Goal: Find specific page/section: Find specific page/section

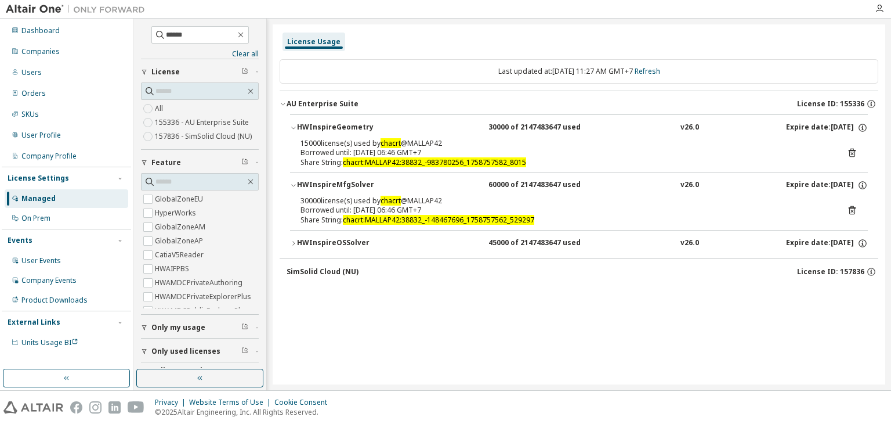
click at [295, 241] on icon "button" at bounding box center [293, 243] width 7 height 7
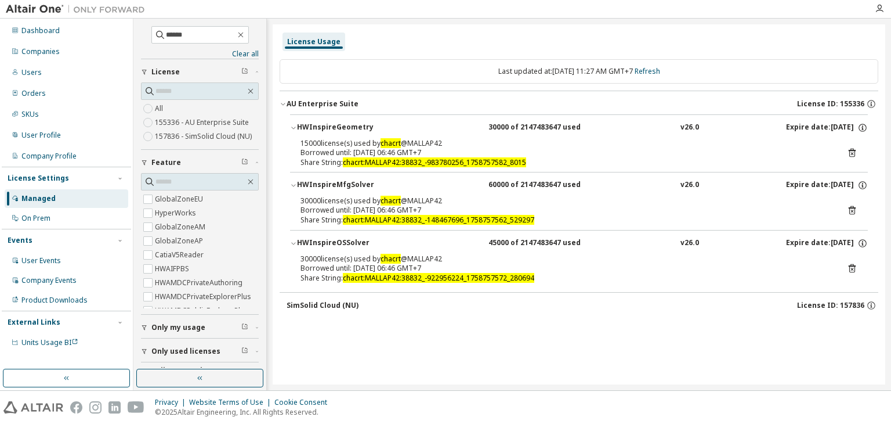
click at [348, 307] on div "SimSolid Cloud (NU)" at bounding box center [323, 305] width 72 height 9
click at [203, 38] on input "******" at bounding box center [201, 35] width 70 height 12
click at [38, 220] on div "On Prem" at bounding box center [35, 218] width 29 height 9
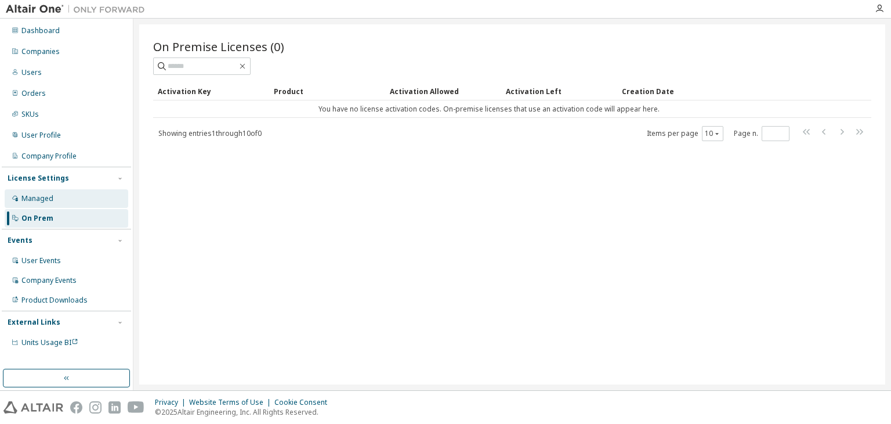
click at [41, 196] on div "Managed" at bounding box center [37, 198] width 32 height 9
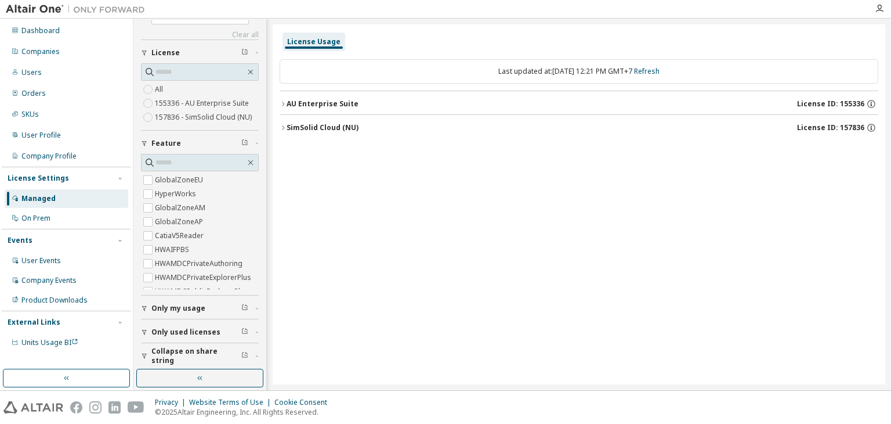
scroll to position [23, 0]
click at [176, 325] on span "Only used licenses" at bounding box center [185, 328] width 69 height 9
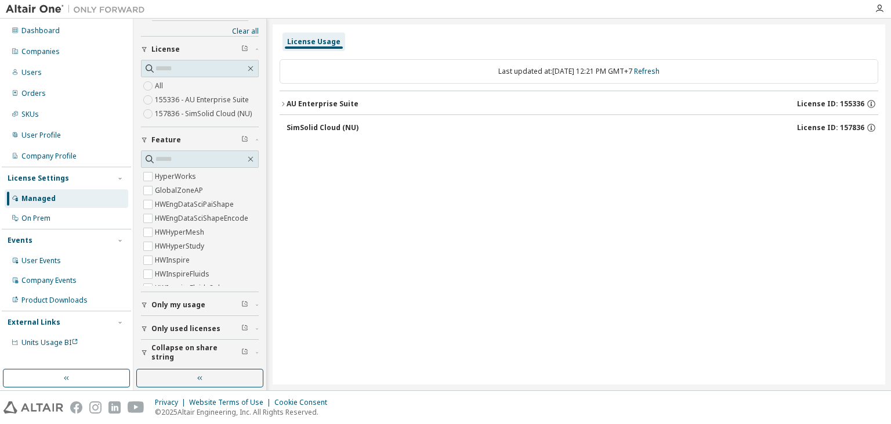
click at [283, 103] on icon "button" at bounding box center [283, 103] width 7 height 7
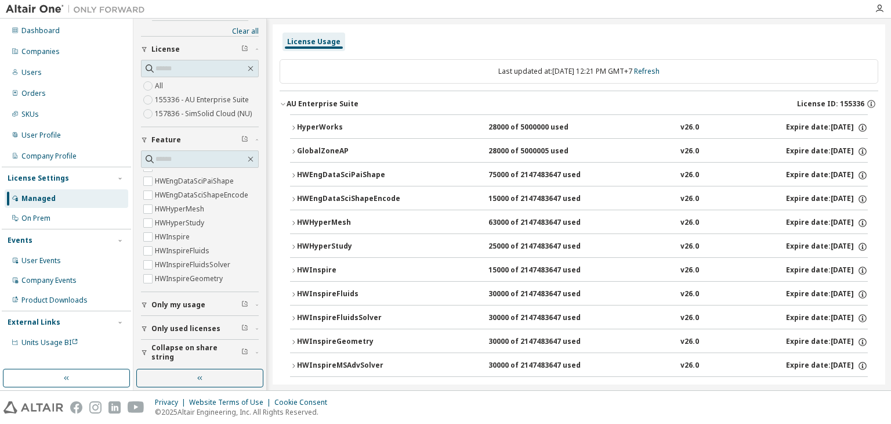
scroll to position [23, 0]
click at [144, 303] on icon "button" at bounding box center [144, 304] width 7 height 7
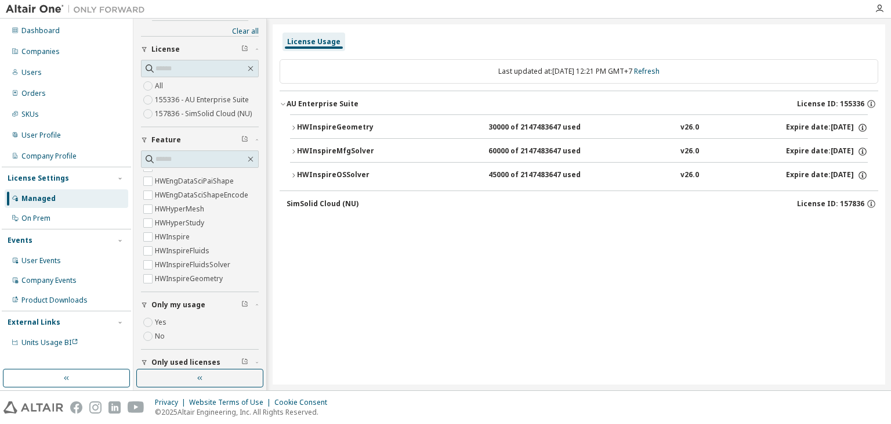
click at [292, 124] on icon "button" at bounding box center [293, 127] width 7 height 7
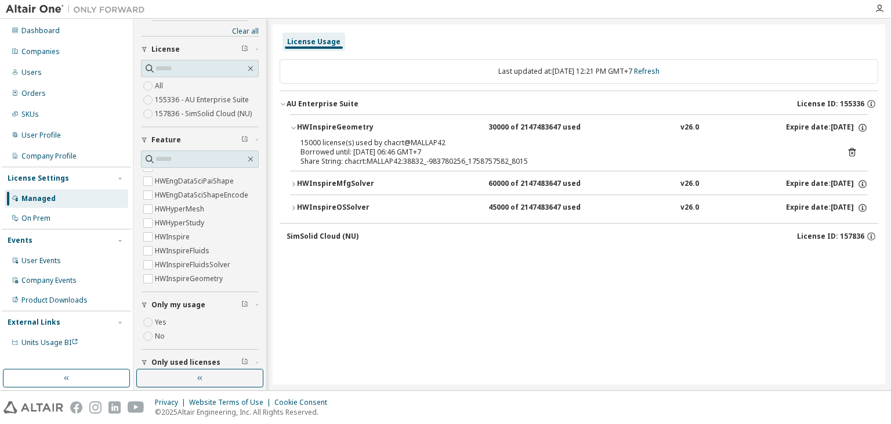
click at [294, 182] on icon "button" at bounding box center [293, 183] width 7 height 7
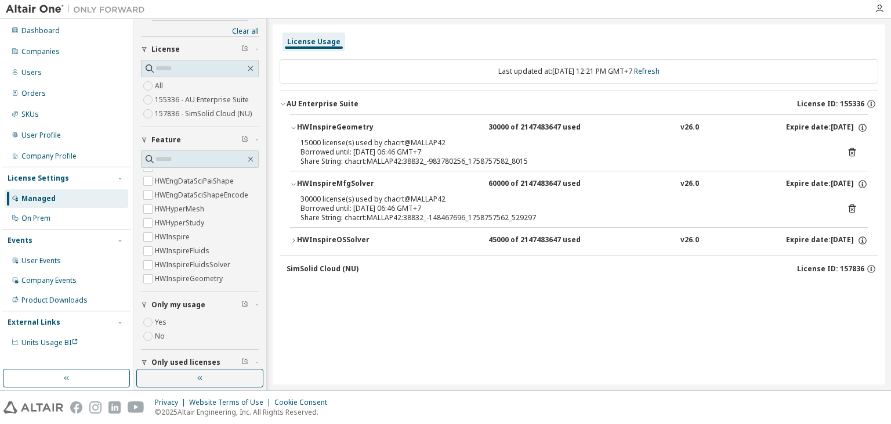
click at [291, 240] on icon "button" at bounding box center [293, 240] width 7 height 7
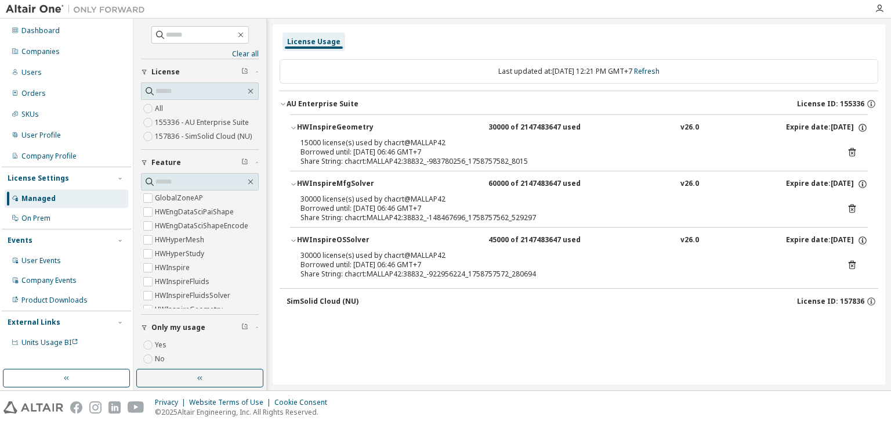
scroll to position [0, 0]
click at [49, 156] on div "Company Profile" at bounding box center [48, 155] width 55 height 9
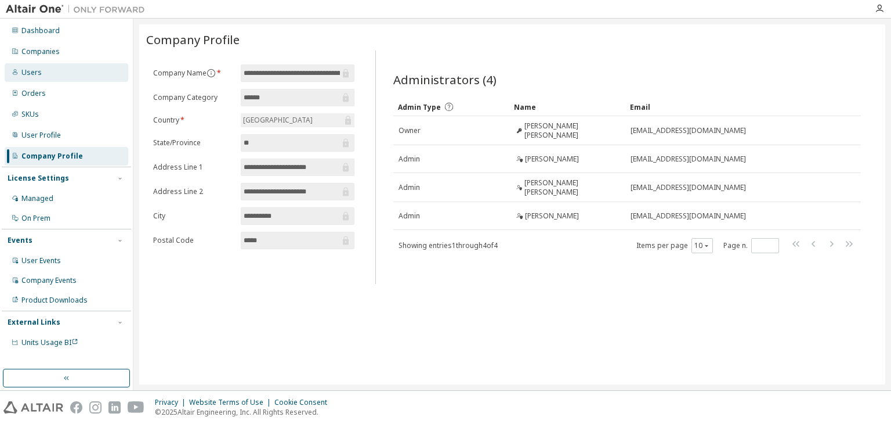
click at [28, 72] on div "Users" at bounding box center [31, 72] width 20 height 9
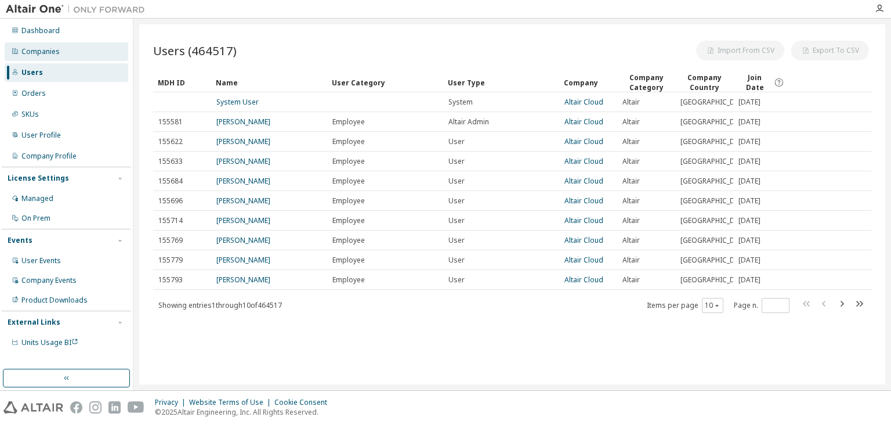
click at [38, 52] on div "Companies" at bounding box center [40, 51] width 38 height 9
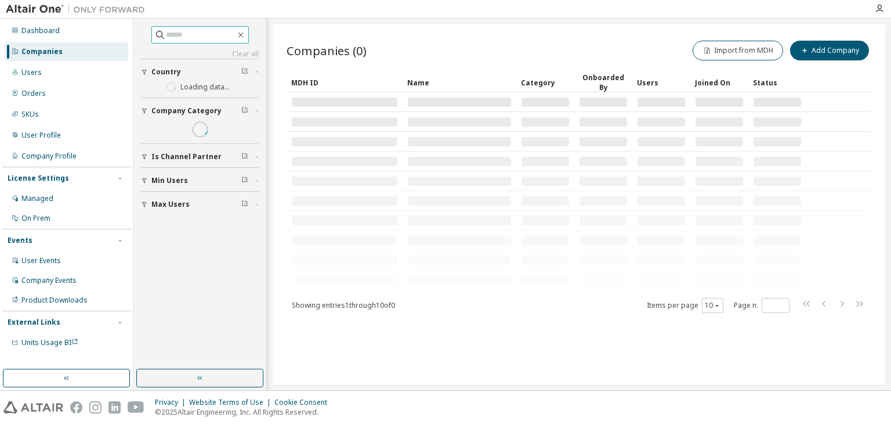
click at [178, 38] on input "text" at bounding box center [201, 35] width 70 height 12
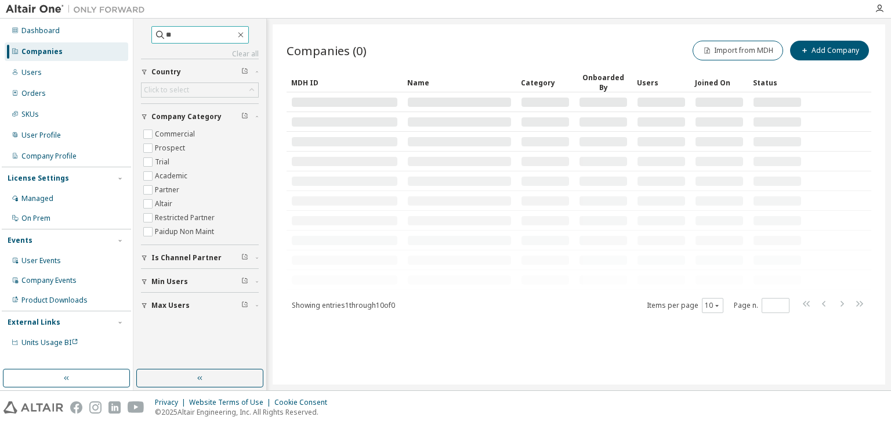
type input "*"
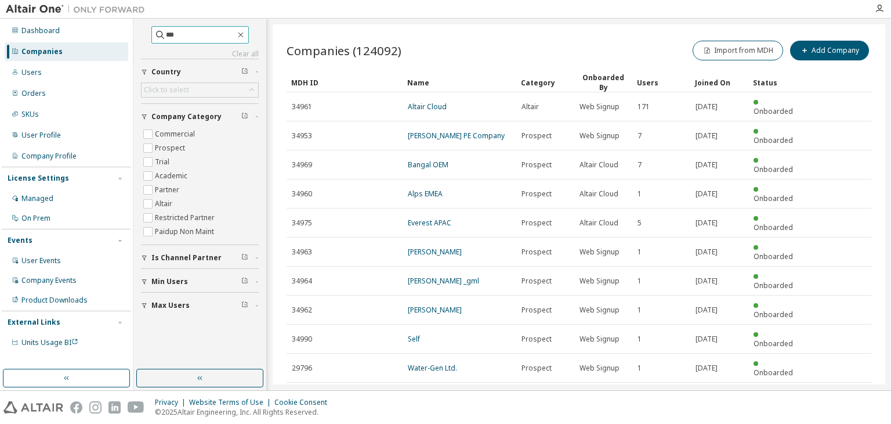
type input "***"
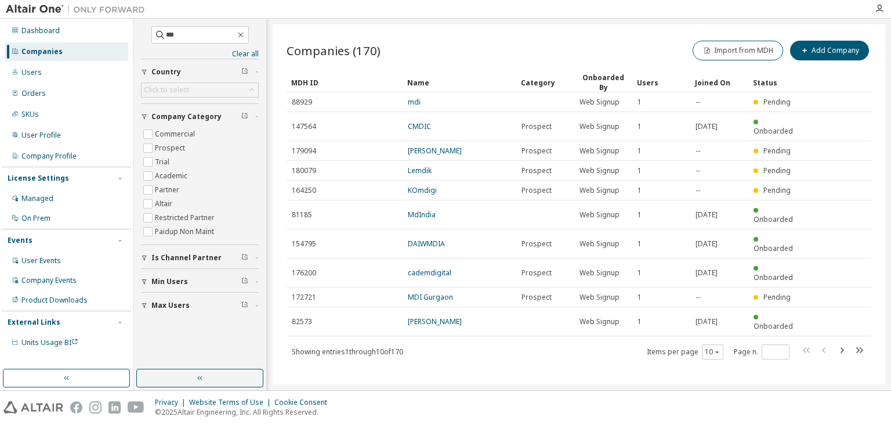
click at [147, 72] on icon "button" at bounding box center [144, 71] width 7 height 7
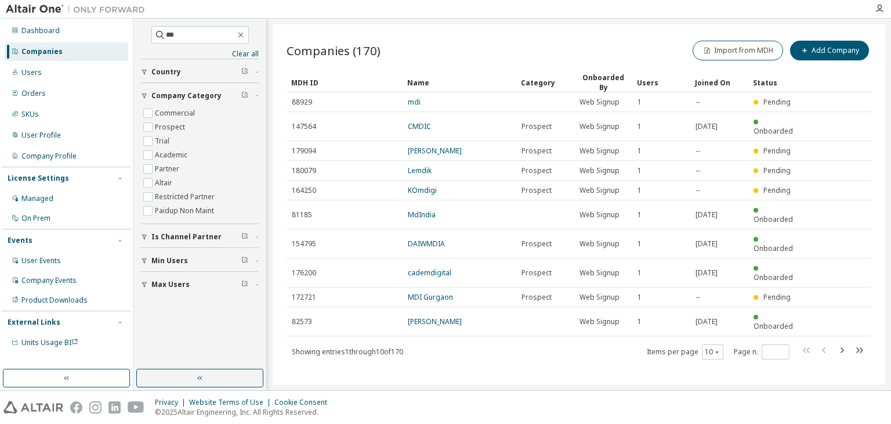
click at [146, 73] on icon "button" at bounding box center [144, 71] width 7 height 7
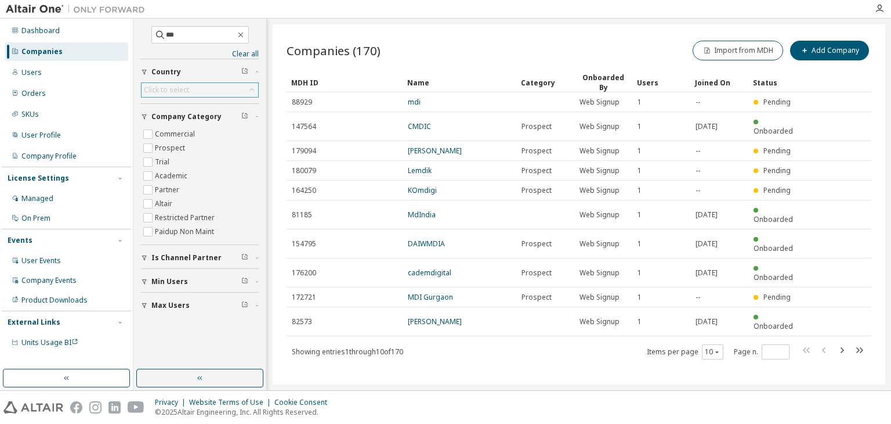
click at [179, 87] on div "Click to select" at bounding box center [166, 89] width 45 height 9
click at [189, 109] on input "text" at bounding box center [200, 106] width 87 height 12
type input "***"
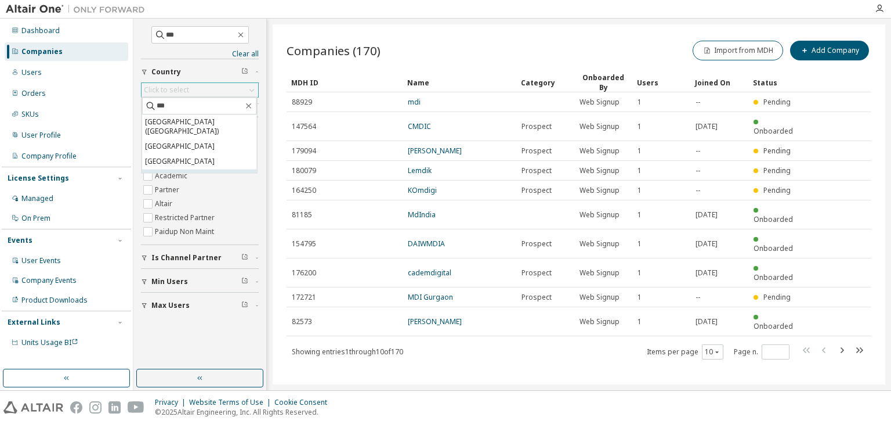
click at [173, 169] on li "[GEOGRAPHIC_DATA]" at bounding box center [199, 176] width 115 height 15
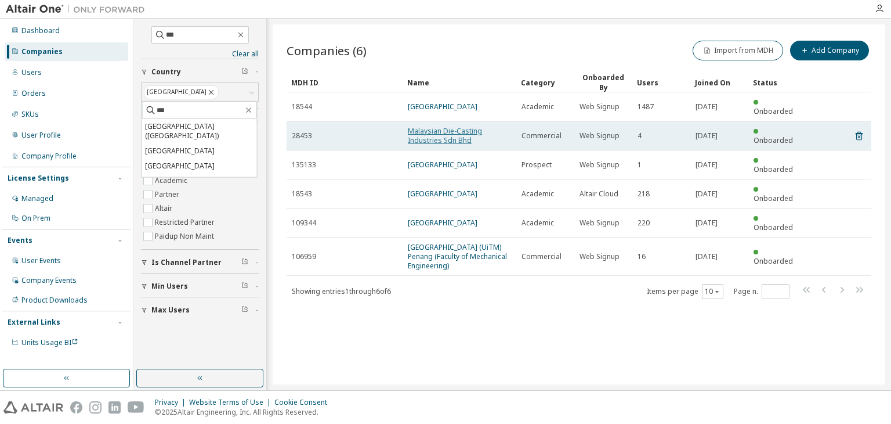
click at [455, 126] on link "Malaysian Die-Casting Industries Sdn Bhd" at bounding box center [445, 135] width 74 height 19
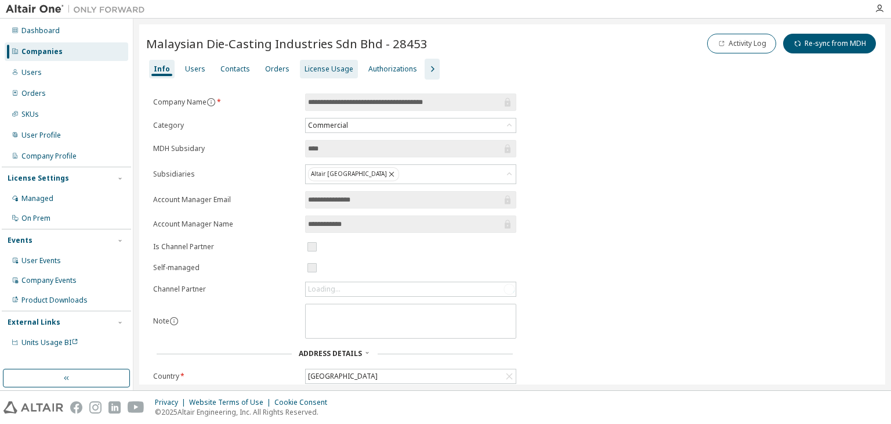
click at [331, 67] on div "License Usage" at bounding box center [329, 68] width 49 height 9
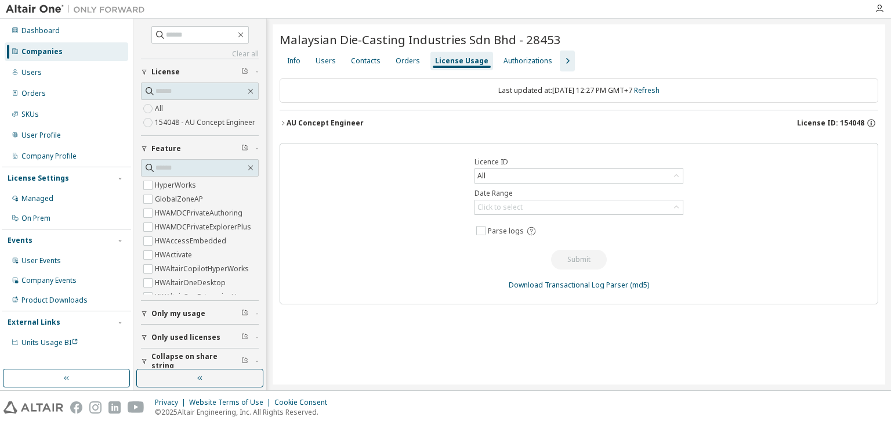
click at [285, 121] on icon "button" at bounding box center [283, 123] width 7 height 7
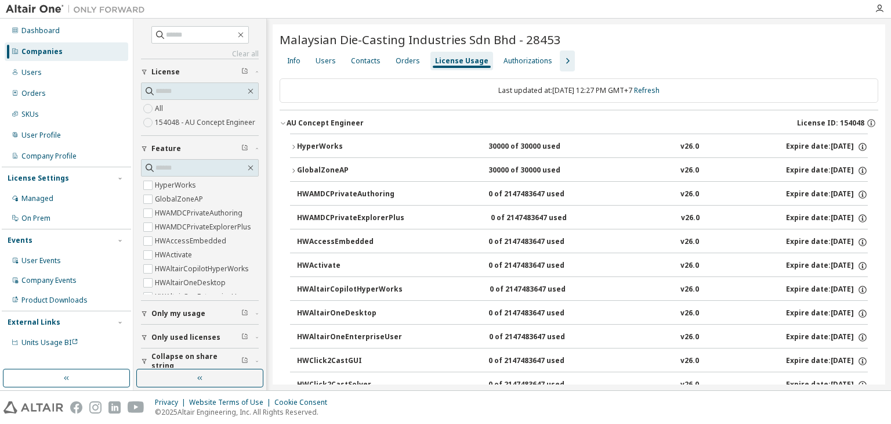
click at [294, 144] on icon "button" at bounding box center [293, 146] width 7 height 7
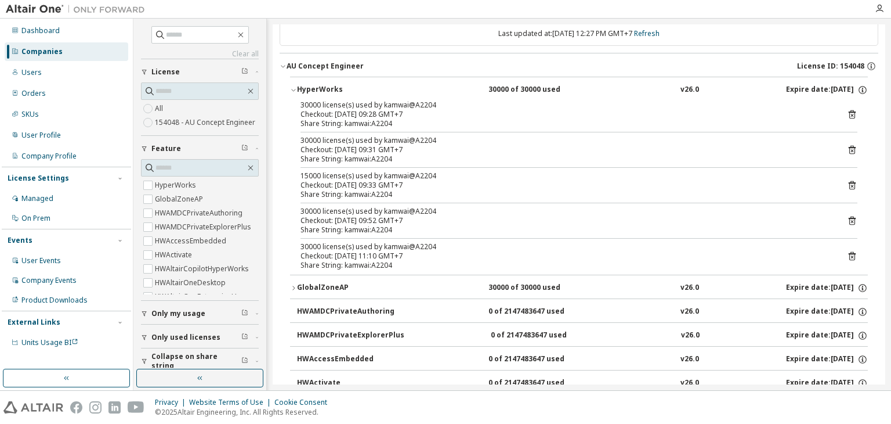
scroll to position [57, 0]
click at [292, 287] on icon "button" at bounding box center [293, 287] width 7 height 7
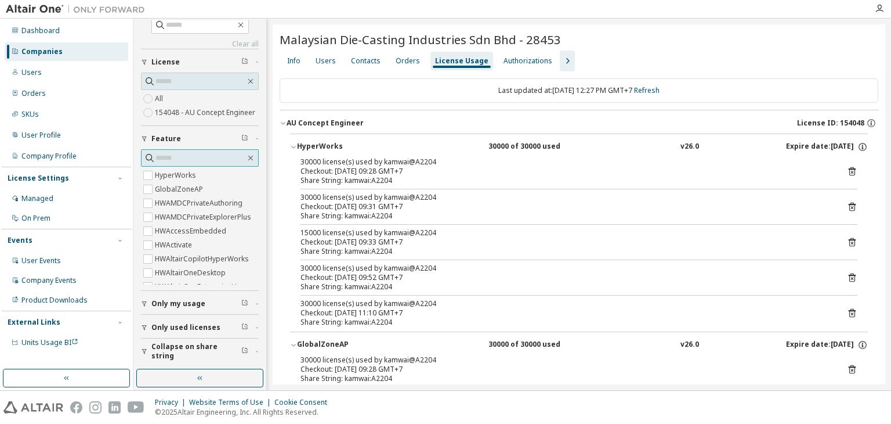
scroll to position [18, 0]
click at [42, 194] on div "Managed" at bounding box center [37, 198] width 32 height 9
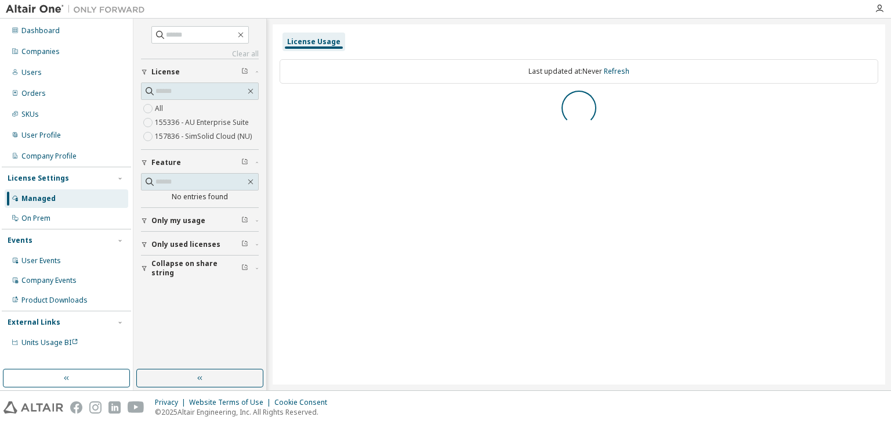
click at [144, 219] on icon "button" at bounding box center [144, 220] width 7 height 7
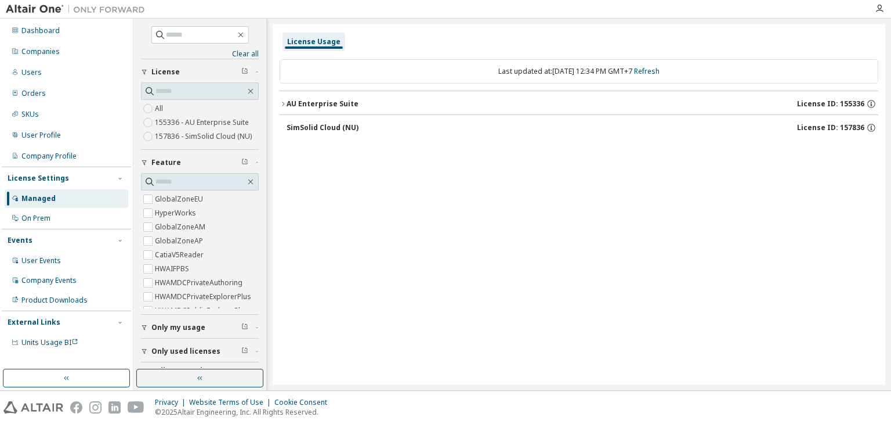
click at [283, 103] on icon "button" at bounding box center [283, 103] width 7 height 7
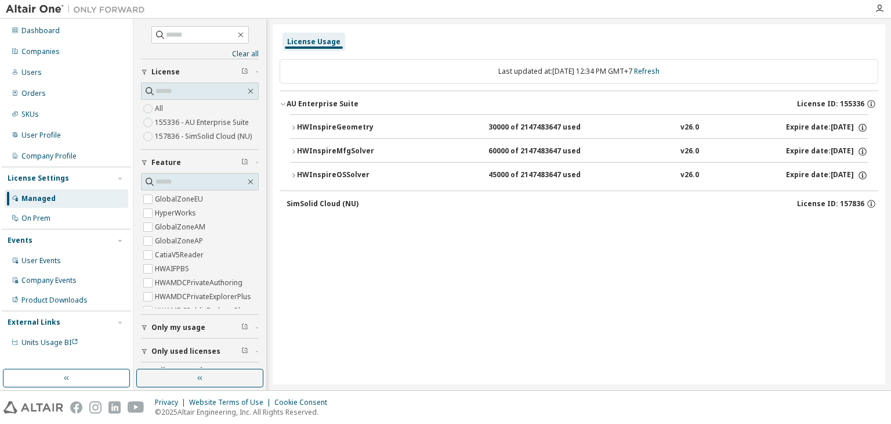
click at [297, 126] on button "HWInspireGeometry 30000 of 2147483647 used v26.0 Expire date: [DATE]" at bounding box center [579, 128] width 578 height 26
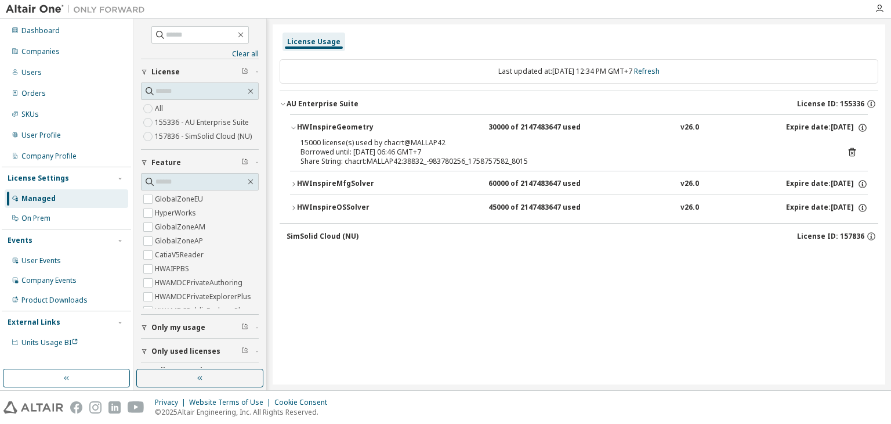
drag, startPoint x: 292, startPoint y: 184, endPoint x: 297, endPoint y: 189, distance: 6.6
click at [292, 184] on icon "button" at bounding box center [293, 183] width 7 height 7
